Goal: Task Accomplishment & Management: Use online tool/utility

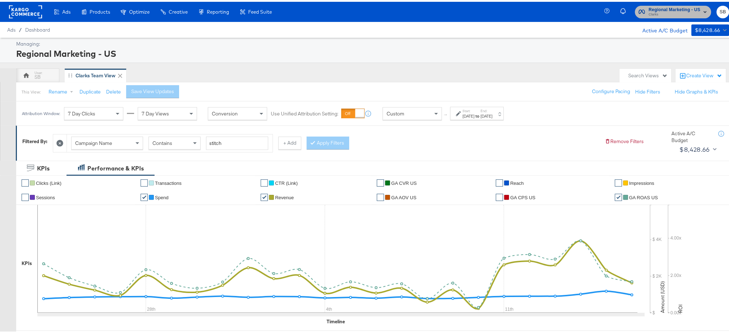
click at [687, 5] on span "Regional Marketing - US" at bounding box center [674, 8] width 52 height 8
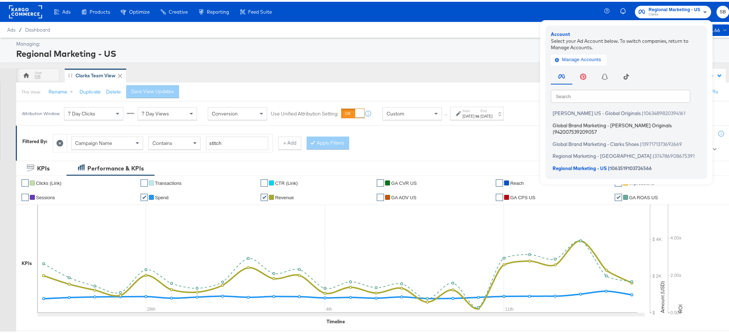
click at [572, 124] on span "Global Brand Marketing - [PERSON_NAME] Originals" at bounding box center [611, 123] width 119 height 6
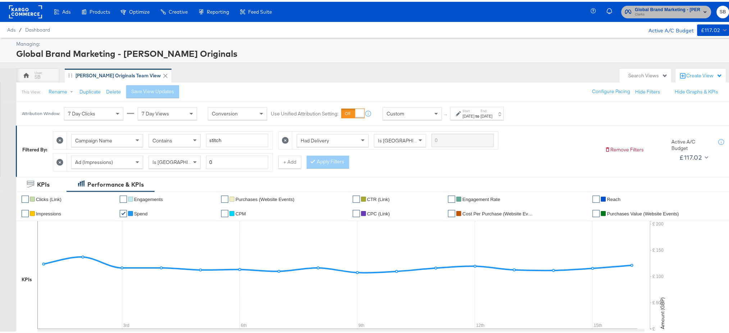
click at [668, 14] on span "Clarks" at bounding box center [667, 13] width 65 height 6
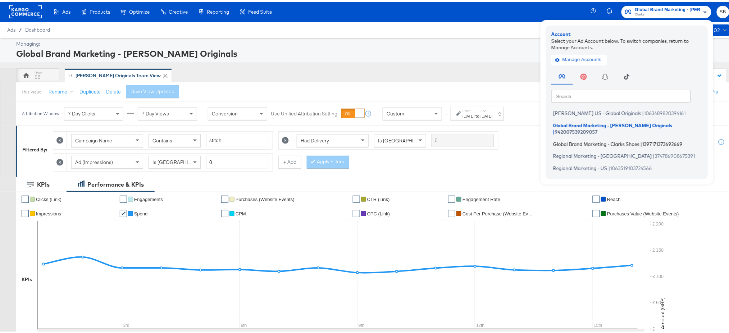
click at [596, 139] on span "Global Brand Marketing - Clarks Shoes" at bounding box center [596, 142] width 86 height 6
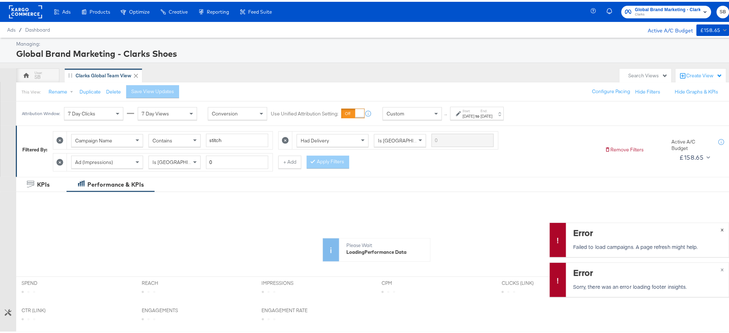
click at [720, 227] on span "×" at bounding box center [721, 227] width 3 height 8
click at [720, 269] on span "×" at bounding box center [721, 267] width 3 height 8
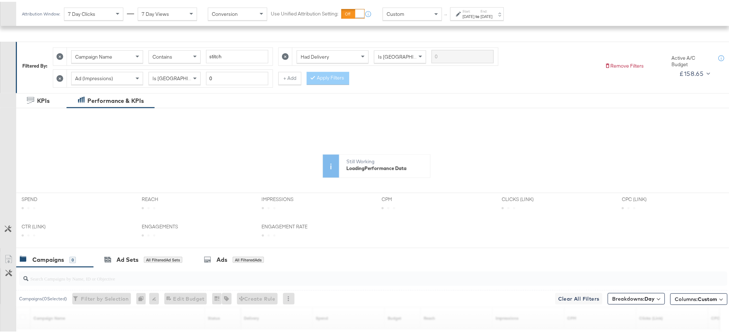
scroll to position [196, 0]
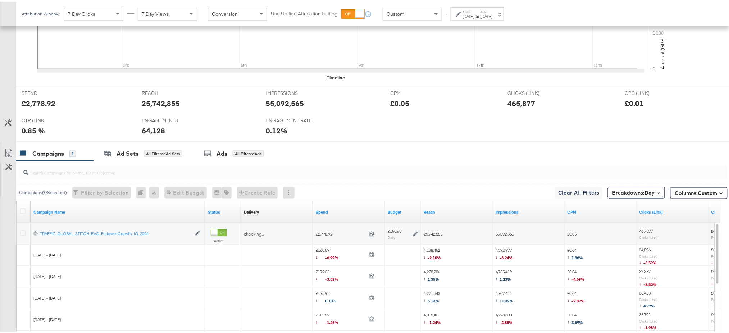
scroll to position [259, 0]
click at [616, 191] on span "Breakdowns: Day" at bounding box center [633, 191] width 42 height 7
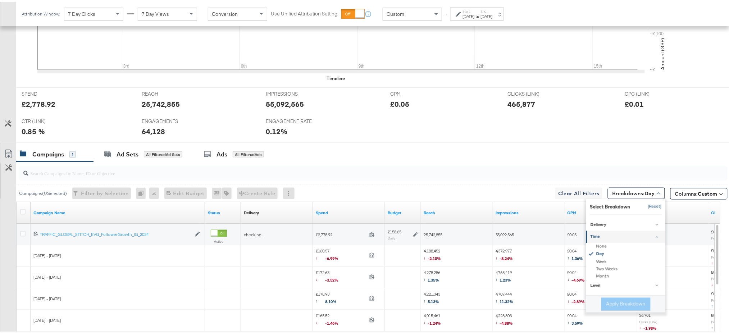
click at [647, 205] on button "[Reset]" at bounding box center [652, 205] width 18 height 12
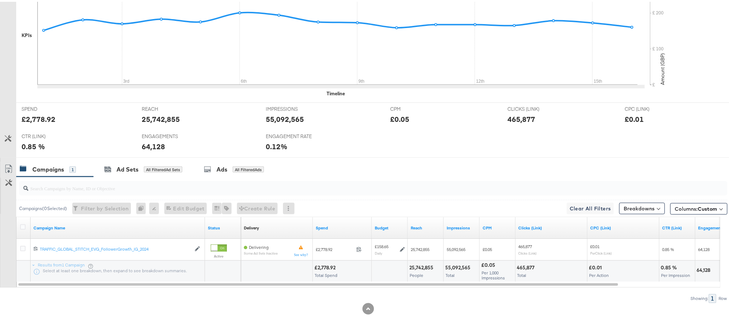
scroll to position [0, 0]
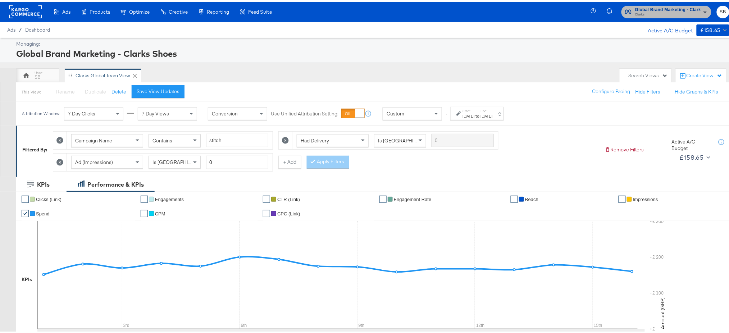
click at [660, 10] on span "Clarks" at bounding box center [667, 13] width 65 height 6
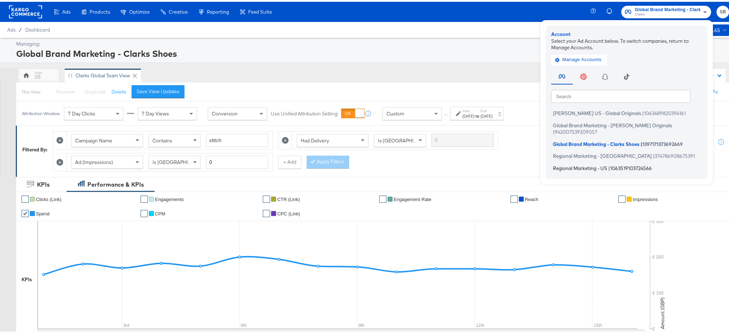
click at [565, 163] on span "Regional Marketing - US" at bounding box center [580, 166] width 54 height 6
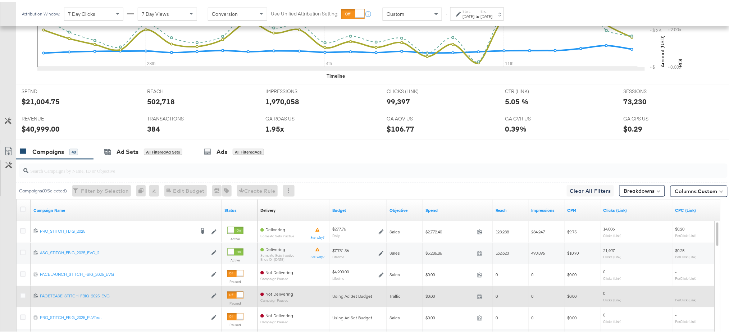
scroll to position [245, 0]
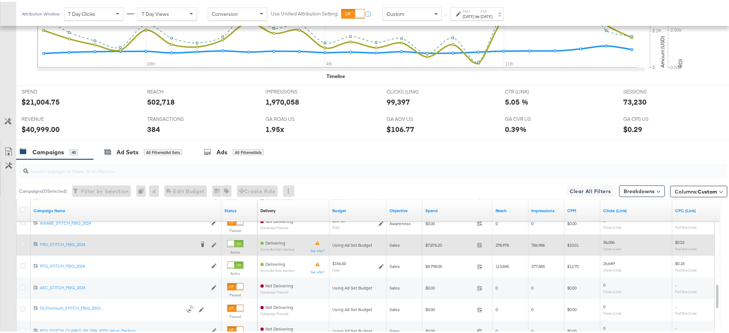
click at [22, 240] on icon at bounding box center [22, 242] width 5 height 5
click at [0, 0] on input "checkbox" at bounding box center [0, 0] width 0 height 0
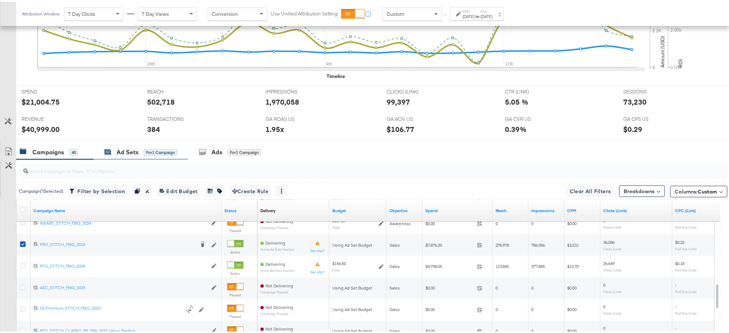
click at [117, 151] on div "Ad Sets" at bounding box center [127, 150] width 22 height 8
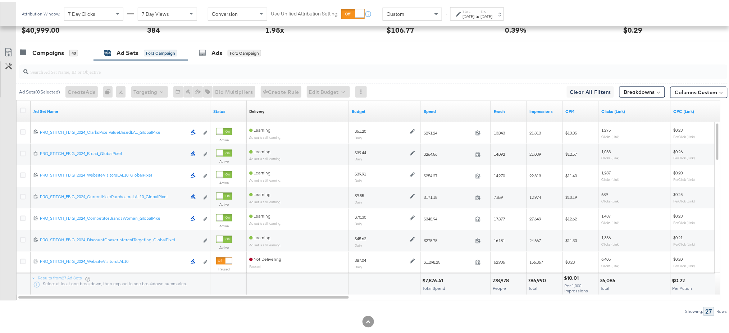
scroll to position [357, 0]
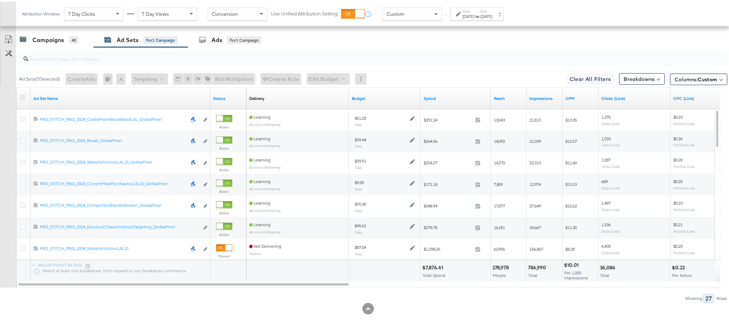
click at [23, 94] on icon at bounding box center [22, 95] width 5 height 5
click at [0, 0] on input "checkbox" at bounding box center [0, 0] width 0 height 0
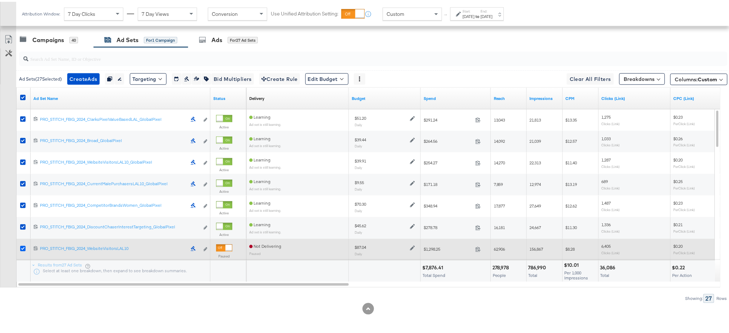
click at [22, 245] on icon at bounding box center [22, 246] width 5 height 5
click at [0, 0] on input "checkbox" at bounding box center [0, 0] width 0 height 0
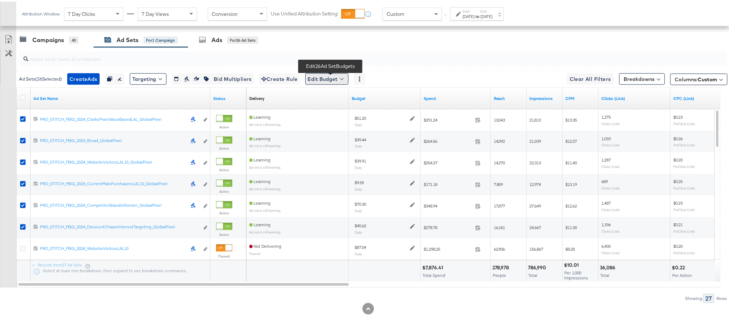
click at [327, 77] on button "Edit Budget" at bounding box center [326, 78] width 43 height 12
click at [340, 91] on span "Edit Ad Set Budget" at bounding box center [328, 95] width 41 height 9
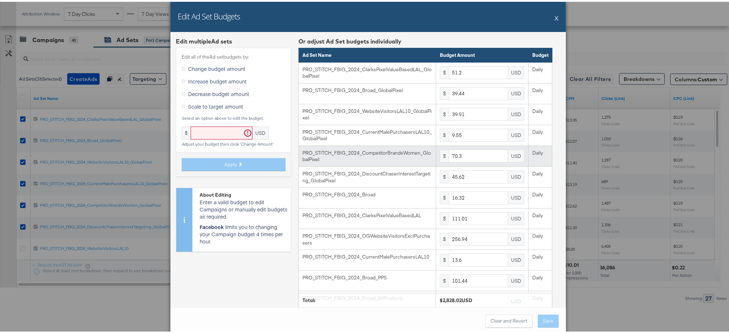
scroll to position [332, 0]
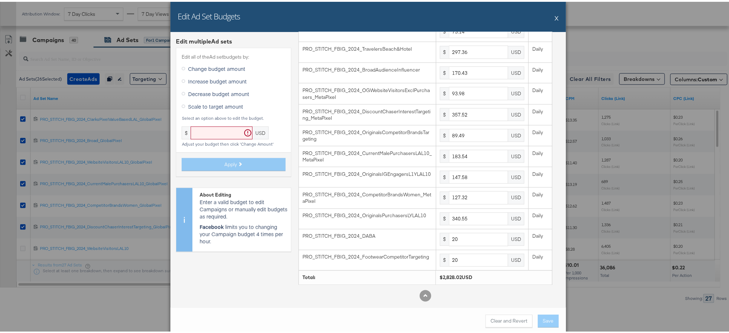
click at [555, 16] on div "Edit Ad Set Budgets X" at bounding box center [367, 15] width 395 height 30
click at [551, 16] on div "Edit Ad Set Budgets X" at bounding box center [367, 15] width 395 height 30
click at [555, 16] on button "X" at bounding box center [557, 16] width 4 height 14
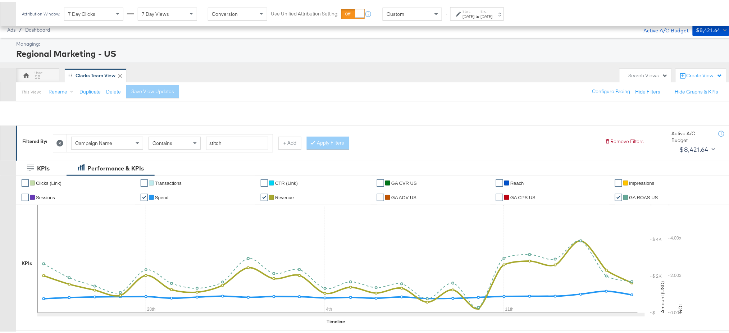
scroll to position [357, 0]
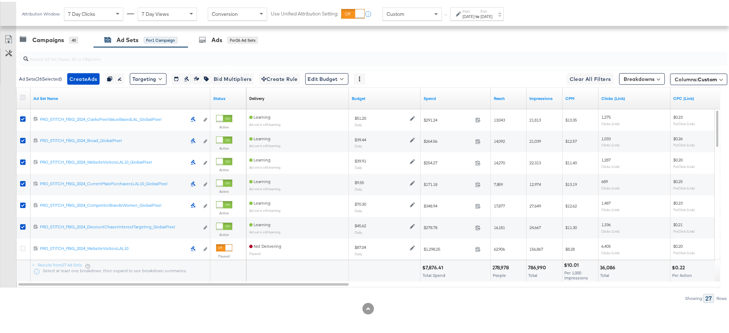
click at [22, 96] on icon at bounding box center [22, 95] width 5 height 5
click at [0, 0] on input "checkbox" at bounding box center [0, 0] width 0 height 0
click at [22, 96] on icon at bounding box center [22, 95] width 5 height 5
click at [0, 0] on input "checkbox" at bounding box center [0, 0] width 0 height 0
click at [22, 96] on icon at bounding box center [22, 95] width 5 height 5
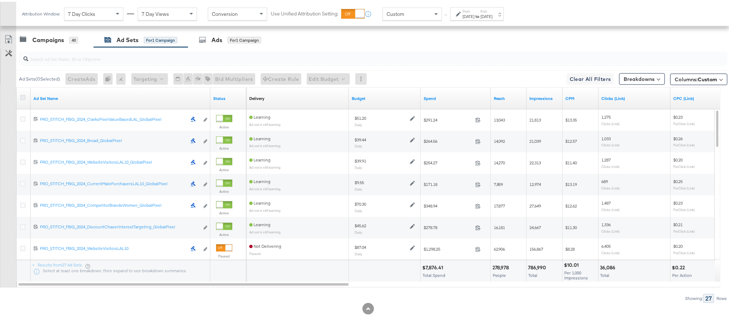
click at [0, 0] on input "checkbox" at bounding box center [0, 0] width 0 height 0
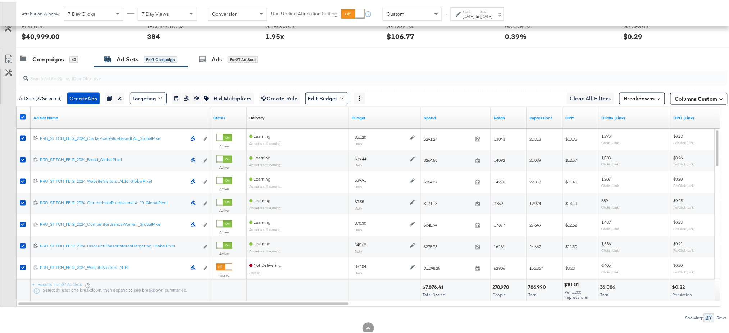
scroll to position [338, 0]
click at [23, 114] on icon at bounding box center [22, 114] width 5 height 5
click at [0, 0] on input "checkbox" at bounding box center [0, 0] width 0 height 0
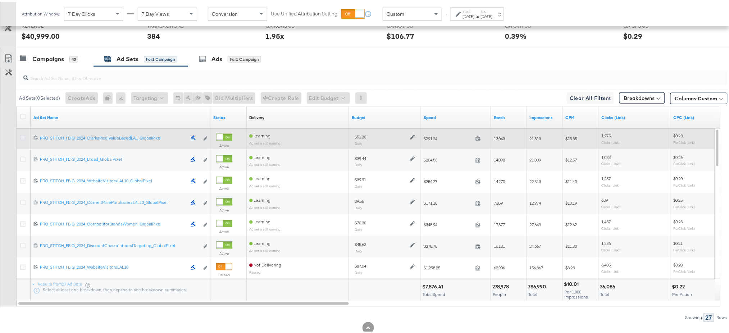
click at [22, 134] on icon at bounding box center [22, 135] width 5 height 5
click at [0, 0] on input "checkbox" at bounding box center [0, 0] width 0 height 0
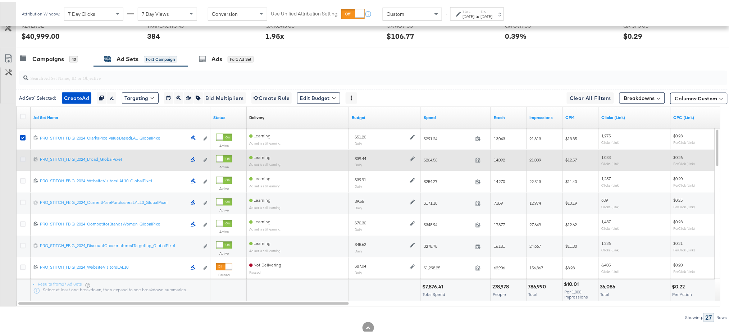
click at [22, 156] on icon at bounding box center [22, 157] width 5 height 5
click at [0, 0] on input "checkbox" at bounding box center [0, 0] width 0 height 0
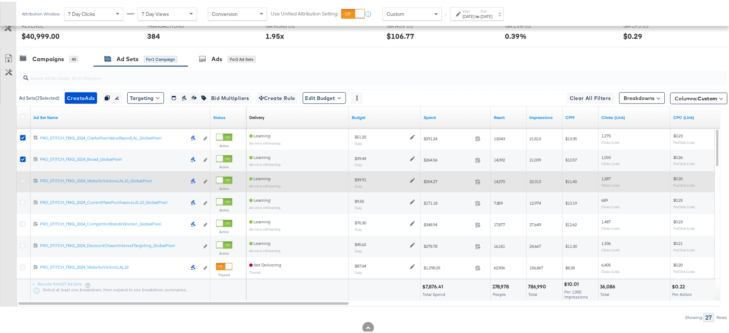
click at [22, 178] on icon at bounding box center [22, 178] width 5 height 5
click at [0, 0] on input "checkbox" at bounding box center [0, 0] width 0 height 0
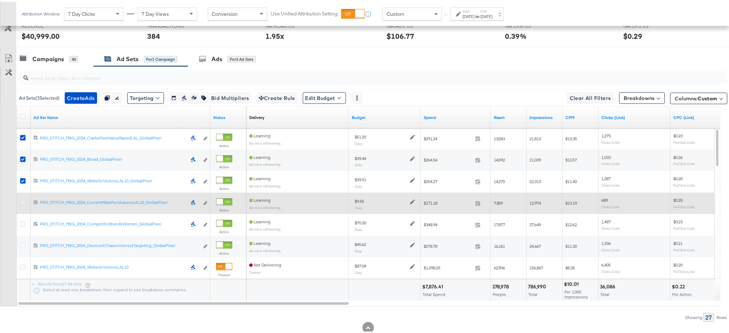
click at [23, 200] on icon at bounding box center [22, 200] width 5 height 5
click at [0, 0] on input "checkbox" at bounding box center [0, 0] width 0 height 0
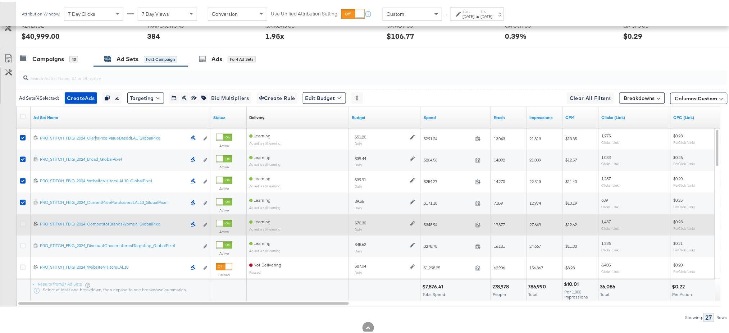
click at [22, 222] on icon at bounding box center [22, 222] width 5 height 5
click at [0, 0] on input "checkbox" at bounding box center [0, 0] width 0 height 0
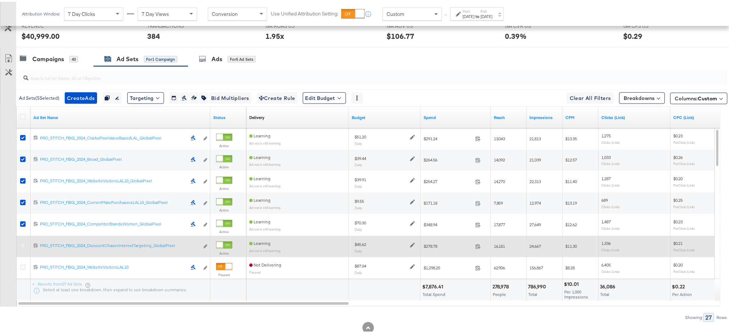
click at [23, 243] on icon at bounding box center [22, 243] width 5 height 5
click at [0, 0] on input "checkbox" at bounding box center [0, 0] width 0 height 0
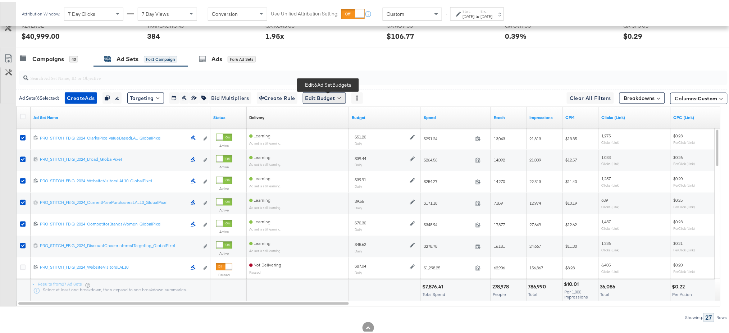
click at [332, 99] on button "Edit Budget" at bounding box center [324, 97] width 43 height 12
click at [323, 114] on span "Edit Ad Set Budget" at bounding box center [326, 114] width 41 height 9
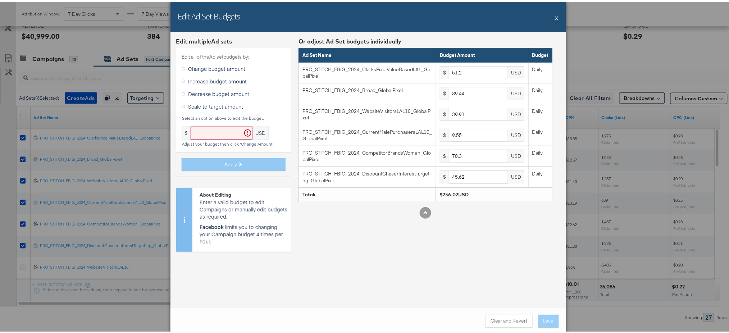
click at [182, 105] on icon at bounding box center [184, 105] width 4 height 4
click at [0, 0] on input "Scale to target amount" at bounding box center [0, 0] width 0 height 0
click at [196, 132] on input "text" at bounding box center [222, 131] width 62 height 13
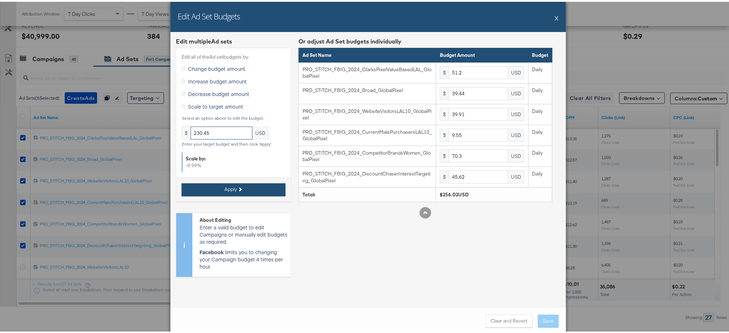
type input "230.45"
click at [228, 187] on span "Apply" at bounding box center [230, 187] width 13 height 7
type input "46.08"
type input "35.5"
type input "35.92"
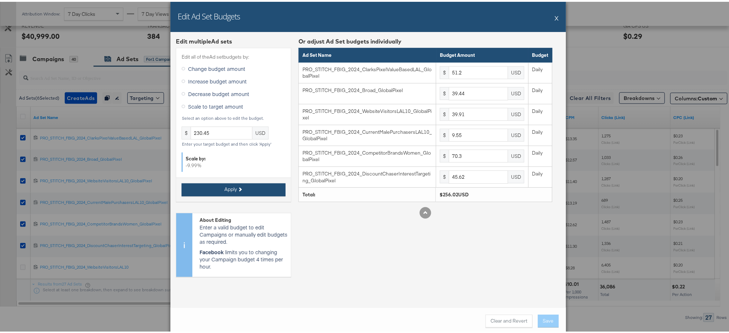
type input "8.59"
type input "63.27"
type input "41.06"
click at [545, 315] on button "Save" at bounding box center [548, 319] width 21 height 13
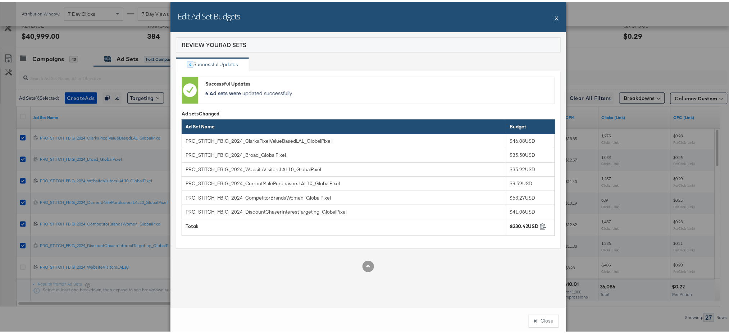
click at [555, 17] on button "X" at bounding box center [557, 16] width 4 height 14
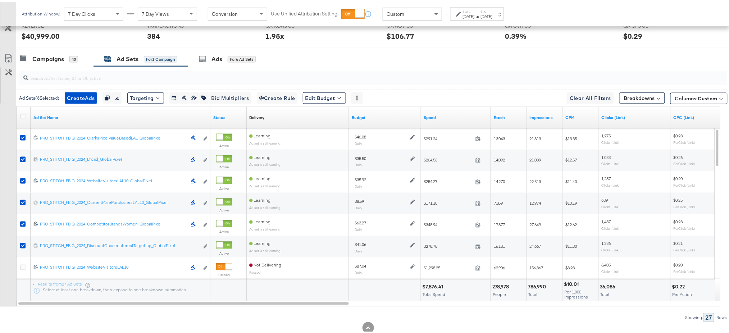
click at [325, 44] on div "GA ROAS US GA ROAS US 1.95x" at bounding box center [320, 31] width 121 height 27
click at [261, 66] on input "search" at bounding box center [344, 73] width 633 height 14
click at [41, 58] on div "Campaigns" at bounding box center [48, 57] width 32 height 8
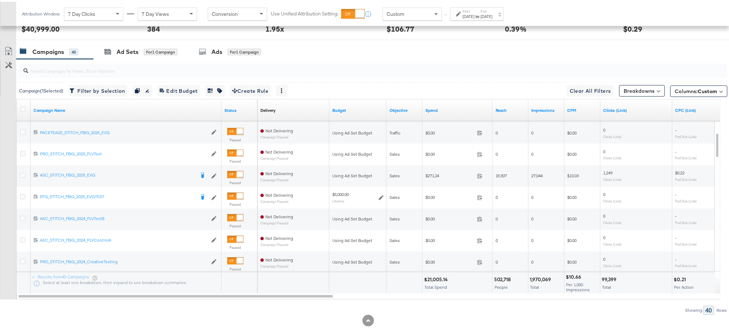
scroll to position [357, 0]
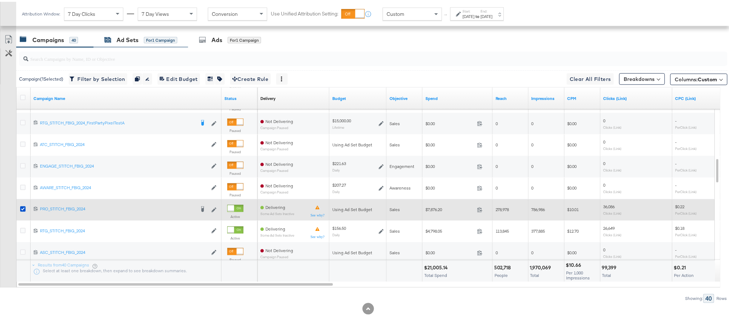
click at [121, 41] on div "Ad Sets" at bounding box center [127, 38] width 22 height 8
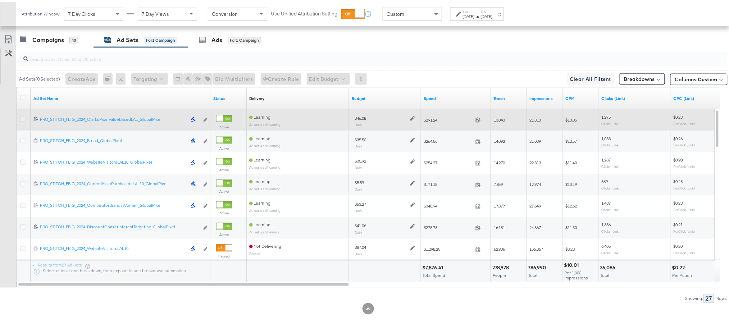
click at [22, 115] on icon at bounding box center [22, 117] width 5 height 5
click at [0, 0] on input "checkbox" at bounding box center [0, 0] width 0 height 0
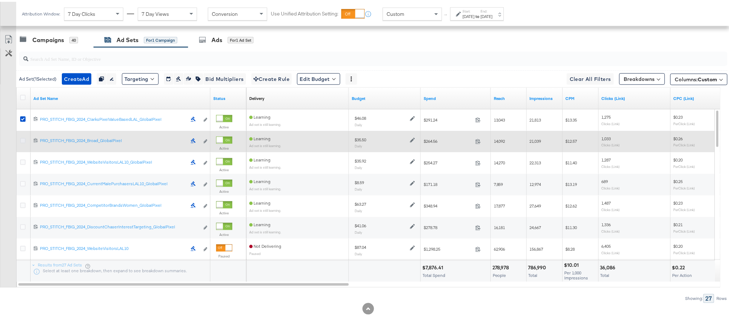
click at [21, 138] on icon at bounding box center [22, 138] width 5 height 5
click at [0, 0] on input "checkbox" at bounding box center [0, 0] width 0 height 0
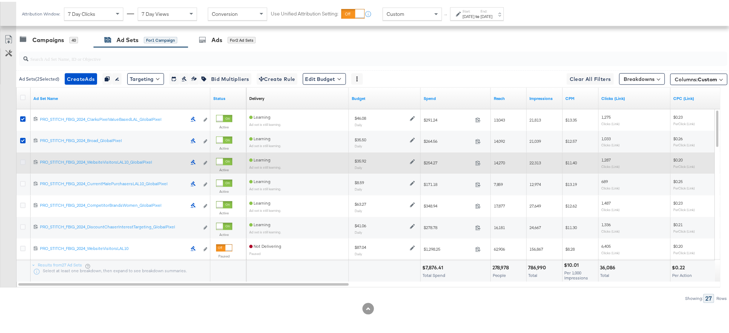
click at [21, 158] on icon at bounding box center [22, 160] width 5 height 5
click at [0, 0] on input "checkbox" at bounding box center [0, 0] width 0 height 0
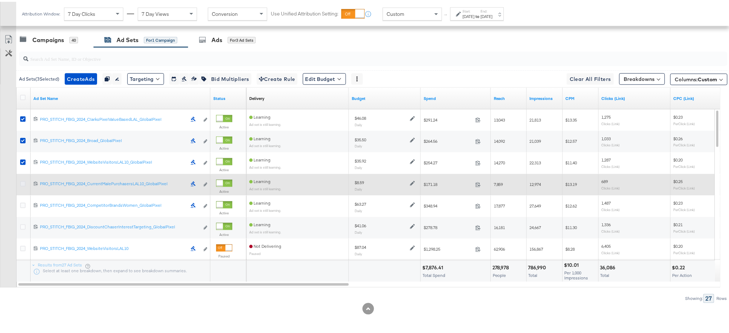
click at [22, 180] on icon at bounding box center [22, 181] width 5 height 5
click at [0, 0] on input "checkbox" at bounding box center [0, 0] width 0 height 0
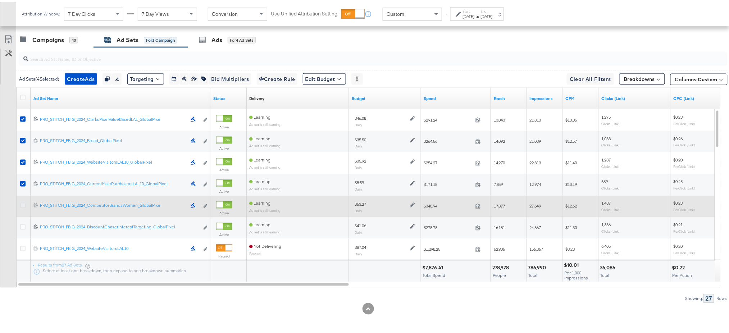
click at [23, 203] on icon at bounding box center [22, 203] width 5 height 5
click at [0, 0] on input "checkbox" at bounding box center [0, 0] width 0 height 0
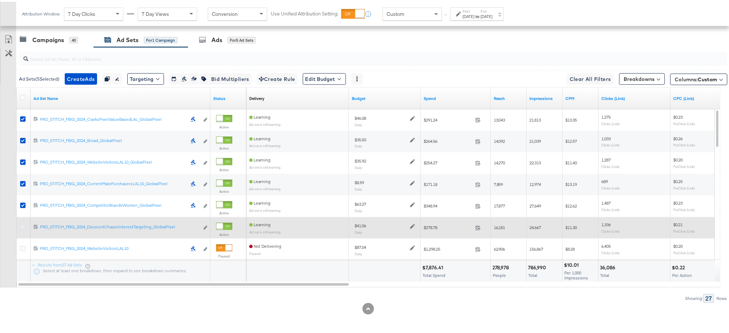
click at [22, 224] on icon at bounding box center [22, 224] width 5 height 5
click at [0, 0] on input "checkbox" at bounding box center [0, 0] width 0 height 0
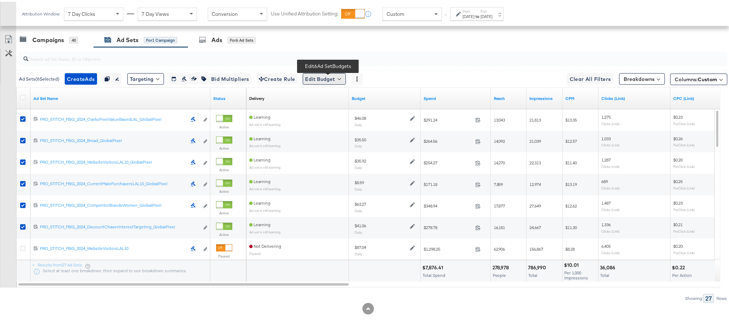
click at [332, 78] on button "Edit Budget" at bounding box center [324, 78] width 43 height 12
click at [336, 93] on span "Edit Ad Set Budget" at bounding box center [326, 95] width 41 height 9
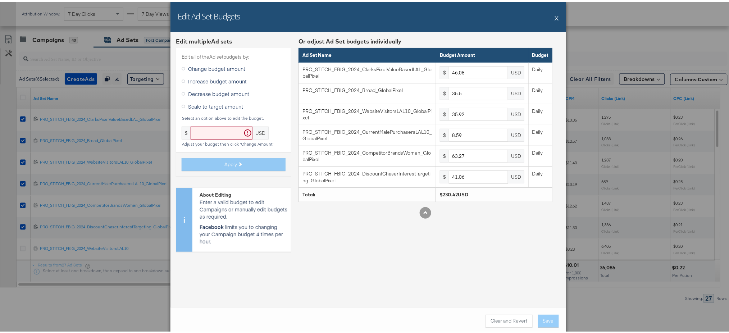
click at [555, 15] on button "X" at bounding box center [557, 16] width 4 height 14
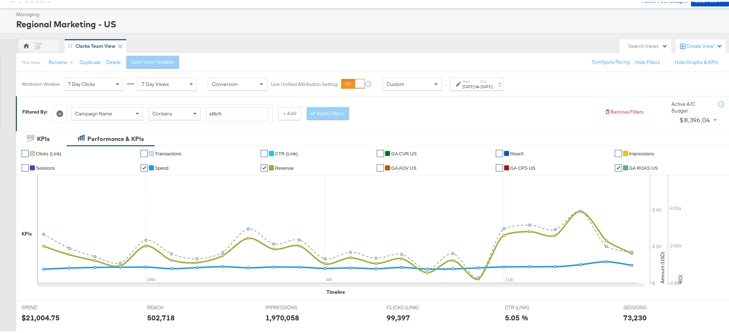
scroll to position [0, 0]
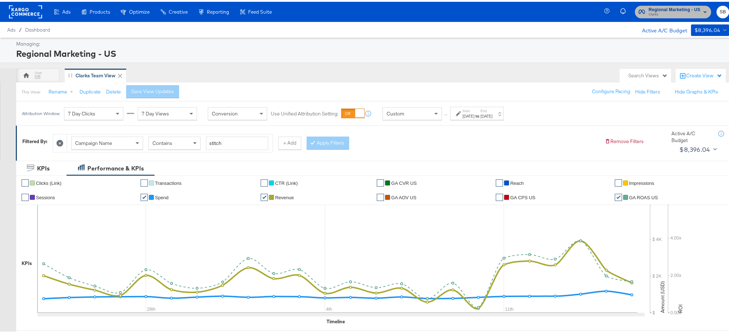
click at [672, 6] on span "Regional Marketing - US" at bounding box center [674, 8] width 52 height 8
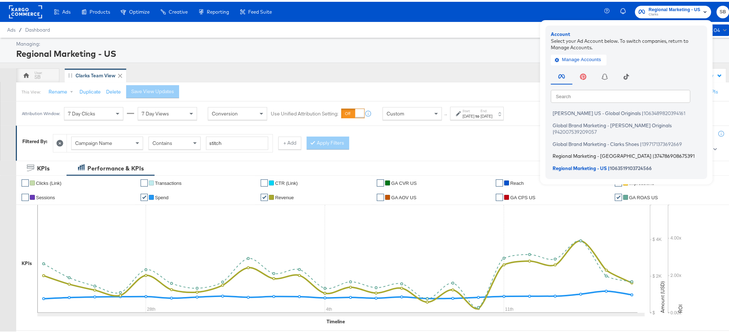
click at [586, 151] on span "Regional Marketing - CA" at bounding box center [601, 154] width 99 height 6
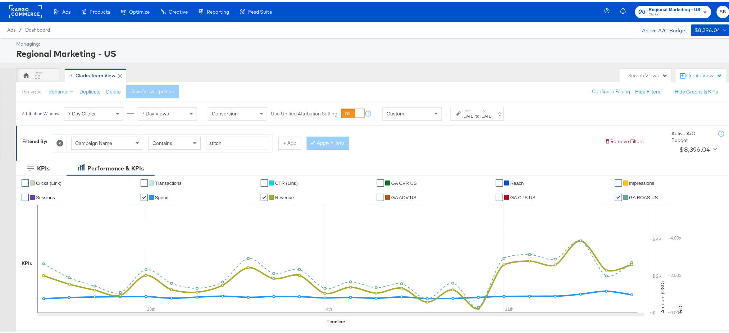
click at [474, 114] on div "Aug 24th 2025" at bounding box center [469, 114] width 12 height 6
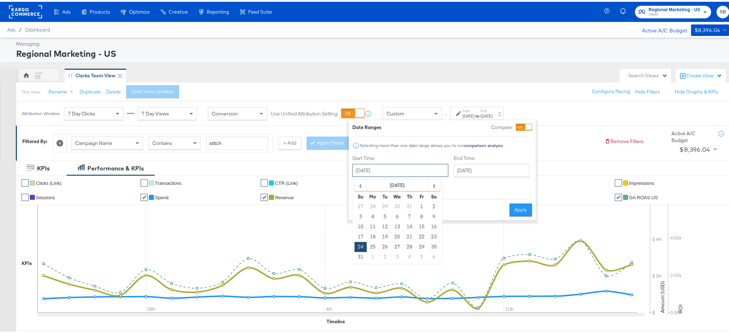
click at [407, 165] on input "August 24th 2025" at bounding box center [400, 168] width 96 height 13
click at [429, 182] on span "›" at bounding box center [433, 183] width 11 height 11
click at [372, 226] on td "15" at bounding box center [373, 225] width 12 height 10
type input "September 15th 2025"
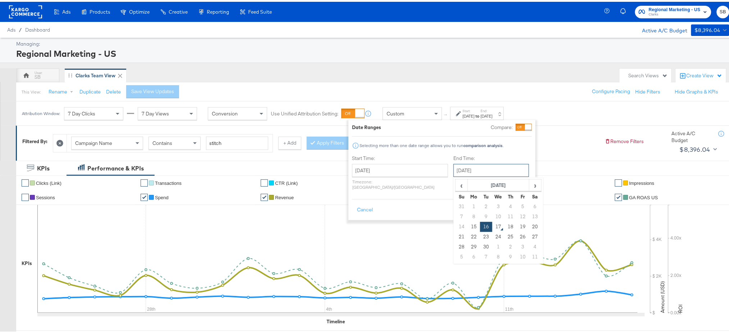
click at [465, 173] on input "September 16th 2025" at bounding box center [490, 168] width 75 height 13
click at [492, 226] on td "17" at bounding box center [498, 225] width 12 height 10
type input "September 17th 2025"
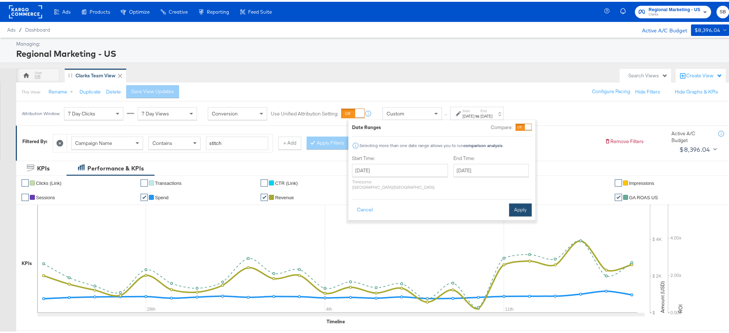
click at [520, 202] on button "Apply" at bounding box center [520, 208] width 23 height 13
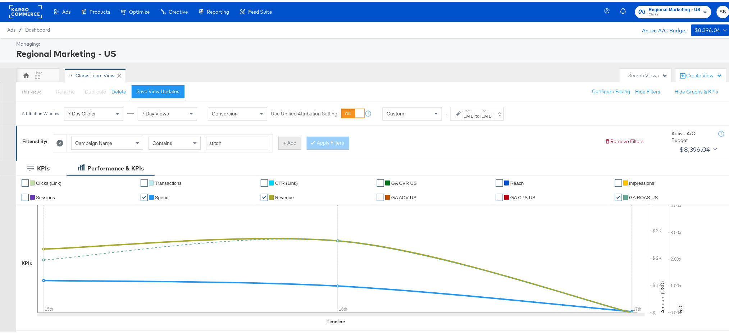
click at [295, 140] on button "+ Add" at bounding box center [289, 141] width 23 height 13
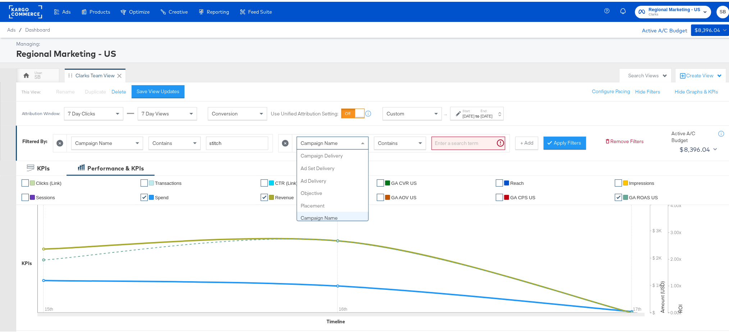
scroll to position [62, 0]
click at [348, 144] on div "Campaign Name" at bounding box center [332, 141] width 71 height 12
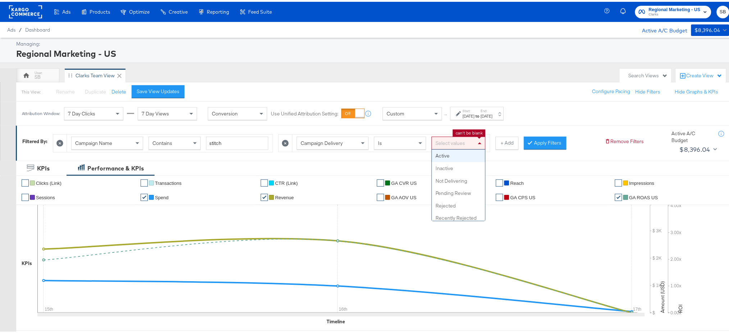
click at [468, 144] on div "Select values" at bounding box center [458, 141] width 53 height 12
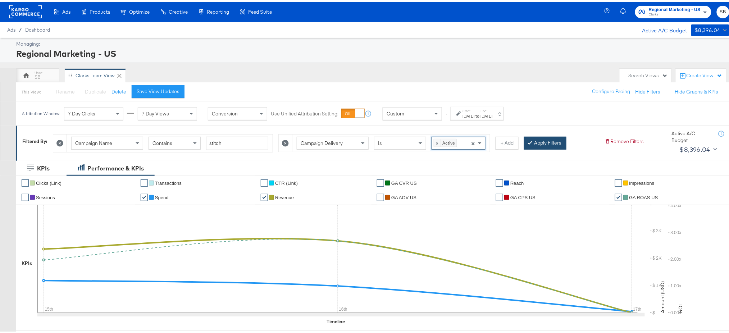
click at [543, 138] on button "Apply Filters" at bounding box center [545, 141] width 42 height 13
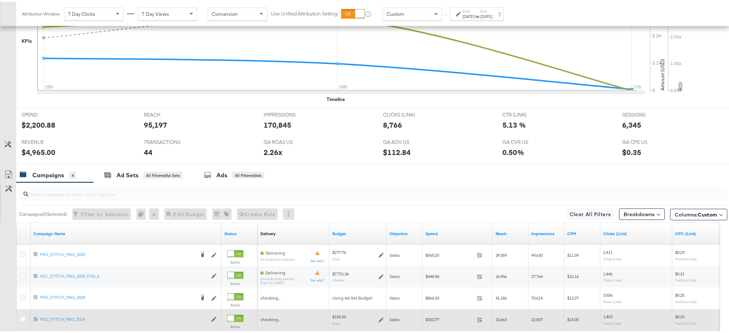
scroll to position [292, 0]
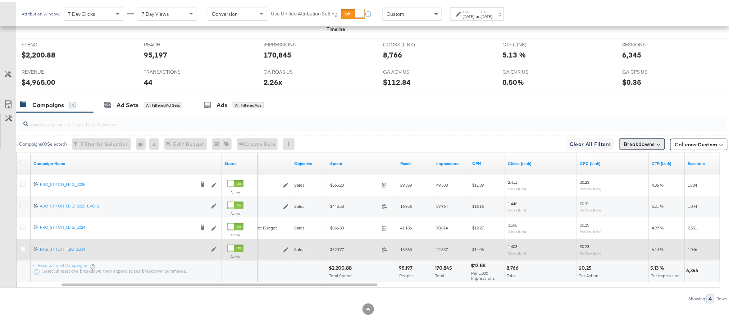
click at [628, 142] on button "Breakdowns" at bounding box center [642, 143] width 46 height 12
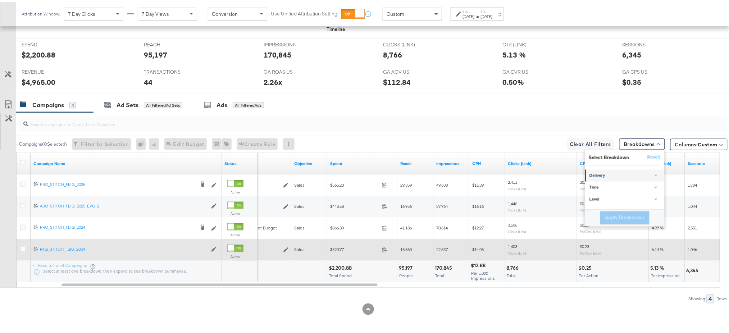
click at [601, 172] on div "Delivery" at bounding box center [625, 174] width 72 height 6
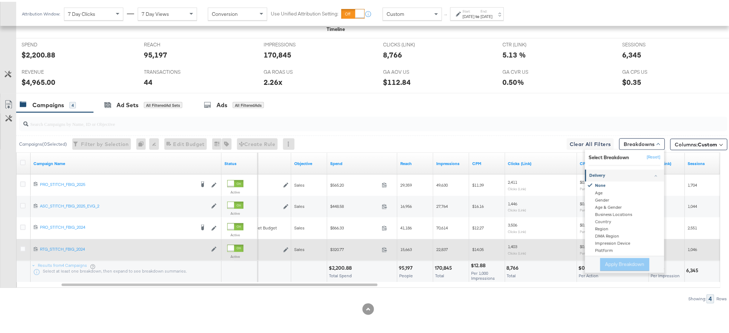
click at [597, 176] on div "Delivery" at bounding box center [625, 174] width 72 height 6
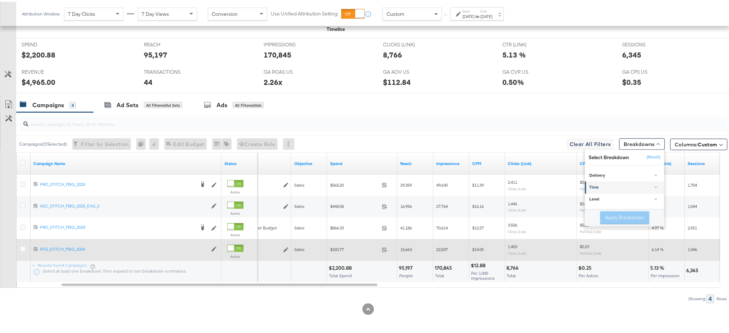
click at [598, 189] on link "Time" at bounding box center [624, 186] width 79 height 12
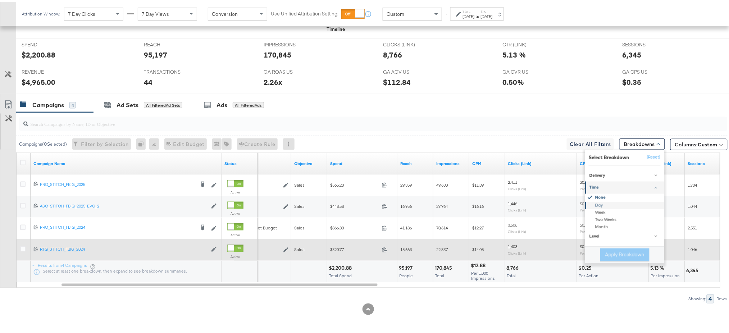
click at [592, 203] on div "Day" at bounding box center [625, 203] width 78 height 7
click at [611, 253] on button "Apply Breakdown" at bounding box center [624, 253] width 49 height 13
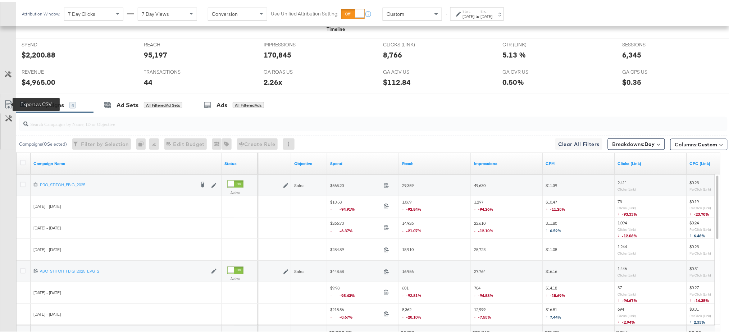
click at [8, 103] on icon at bounding box center [8, 102] width 9 height 9
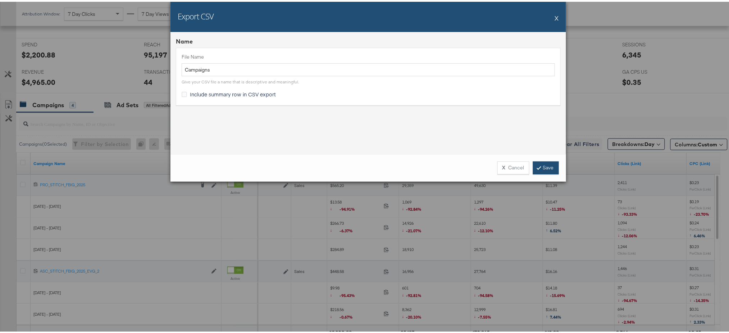
click at [545, 165] on link "Save" at bounding box center [546, 166] width 26 height 13
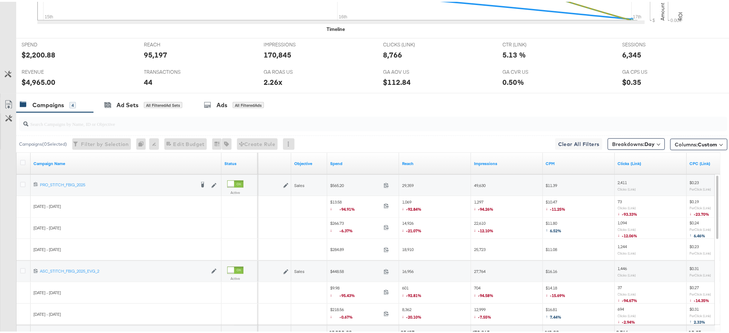
scroll to position [0, 0]
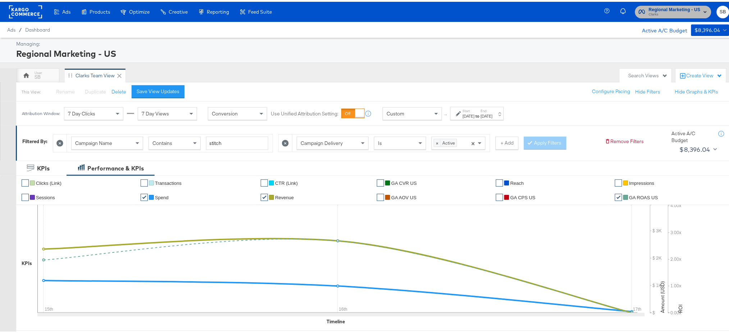
click at [653, 5] on span "Regional Marketing - US" at bounding box center [674, 8] width 52 height 8
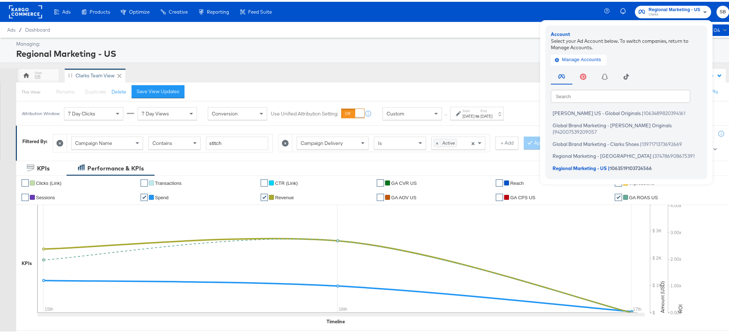
click at [28, 14] on rect at bounding box center [25, 10] width 33 height 13
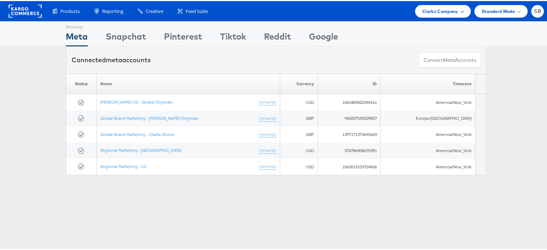
click at [426, 12] on span "Clarks Company" at bounding box center [440, 10] width 36 height 8
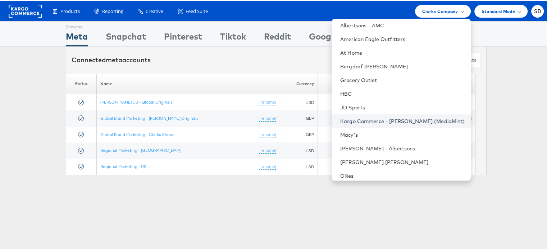
scroll to position [28, 0]
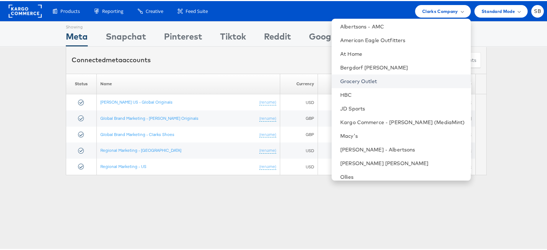
click at [368, 81] on link "Grocery Outlet" at bounding box center [402, 80] width 125 height 7
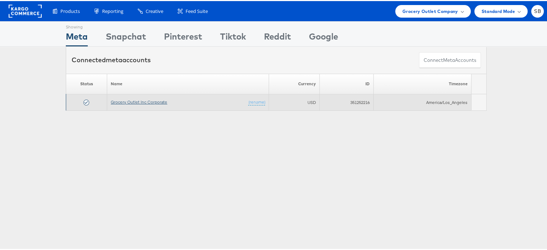
click at [113, 98] on link "Grocery Outlet Inc Corporate" at bounding box center [139, 100] width 56 height 5
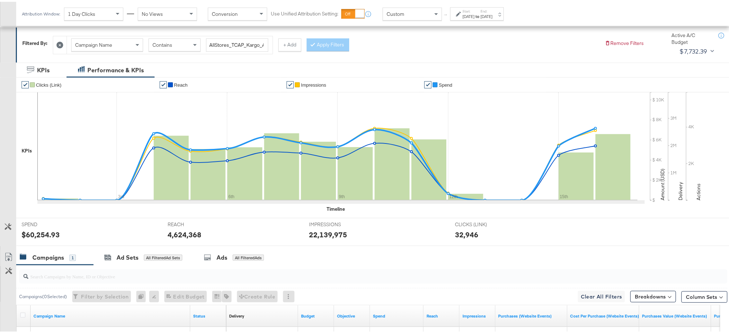
scroll to position [186, 0]
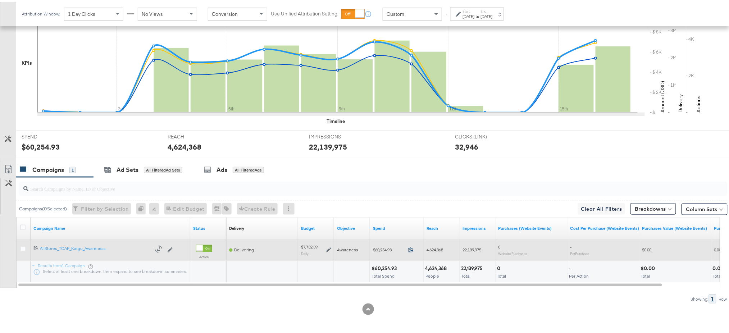
click at [410, 248] on icon at bounding box center [410, 247] width 5 height 5
